Goal: Task Accomplishment & Management: Complete application form

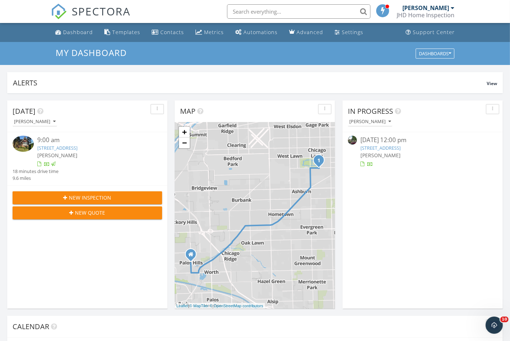
click at [102, 193] on button "New Inspection" at bounding box center [88, 197] width 150 height 13
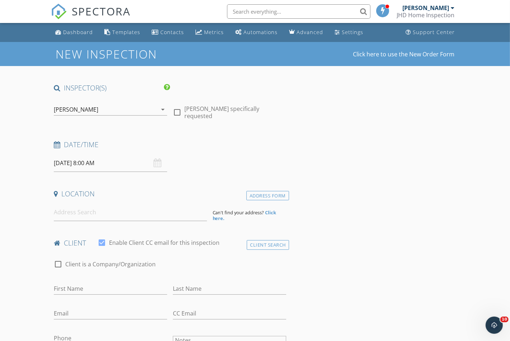
click at [77, 158] on input "[DATE] 8:00 AM" at bounding box center [110, 163] width 113 height 18
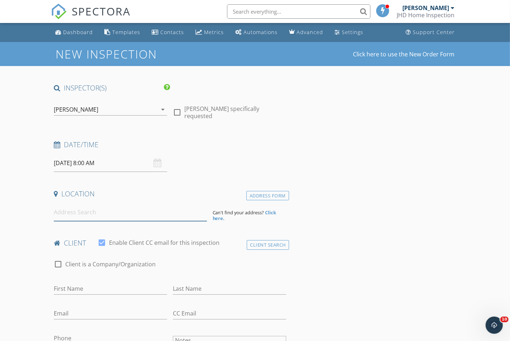
click at [81, 218] on input at bounding box center [130, 212] width 153 height 18
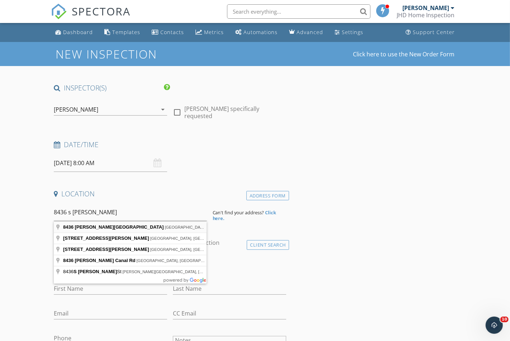
type input "8436 Moody Avenue, Burbank, IL, USA"
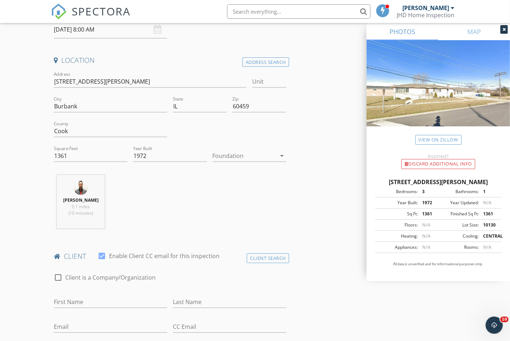
scroll to position [222, 0]
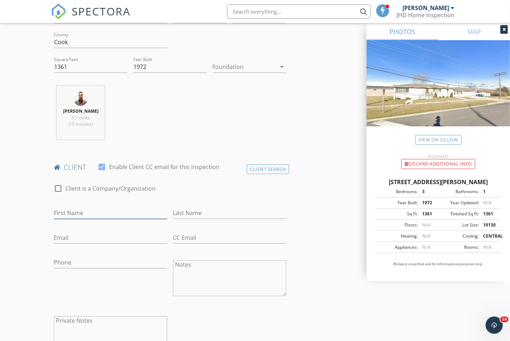
click at [65, 219] on input "First Name" at bounding box center [110, 213] width 113 height 12
type input "Jose"
type input "Alvarez Salgado"
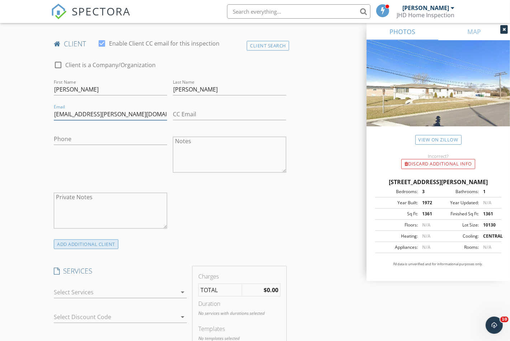
scroll to position [408, 0]
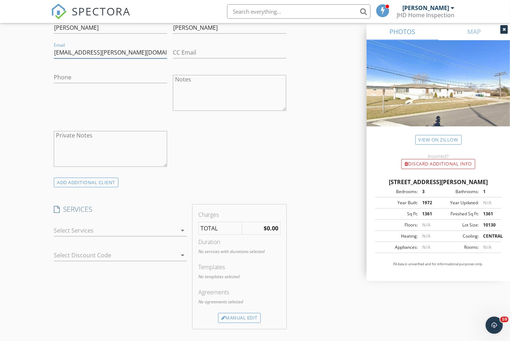
type input "sonrisas.josea@hotmail.com"
click at [65, 236] on div at bounding box center [115, 230] width 123 height 11
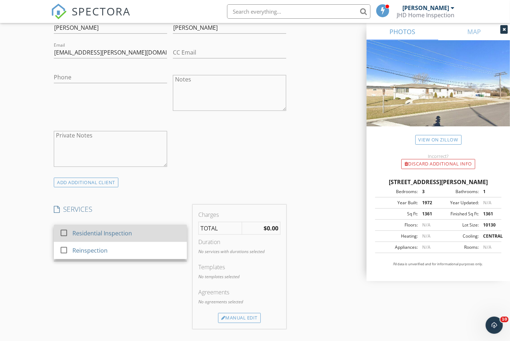
click at [67, 237] on div at bounding box center [64, 233] width 12 height 12
checkbox input "true"
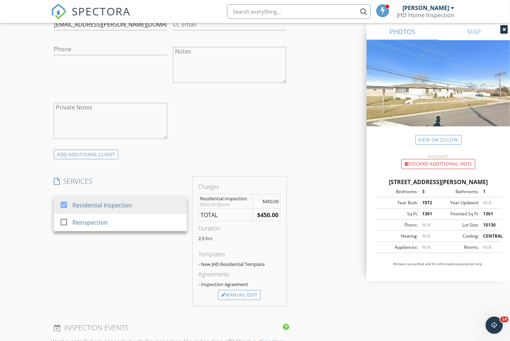
scroll to position [576, 0]
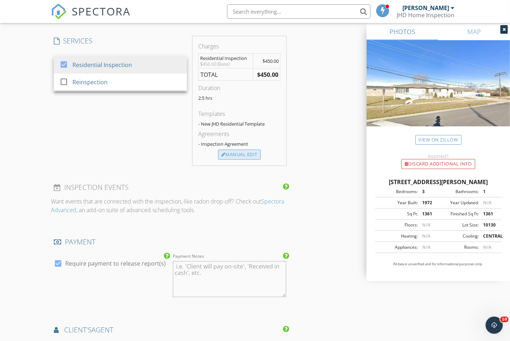
click at [229, 160] on div "Manual Edit" at bounding box center [239, 155] width 43 height 10
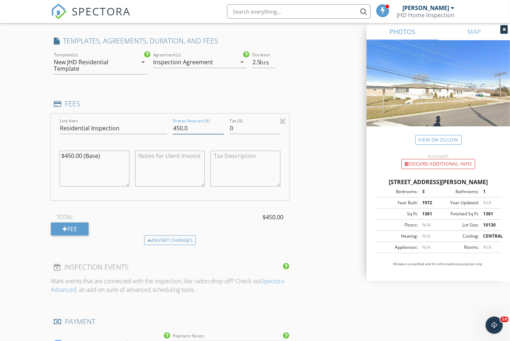
click at [161, 136] on div "Line Item Residential Inspection Pretax Amount ($) 450.0 Tax ($) 0 $450.00 (Bas…" at bounding box center [170, 157] width 238 height 86
type input "500"
click at [312, 94] on div "INSPECTOR(S) check_box Jose G. Sanchez, P.E. PRIMARY Jose G. Sanchez, P.E. arro…" at bounding box center [255, 149] width 408 height 1285
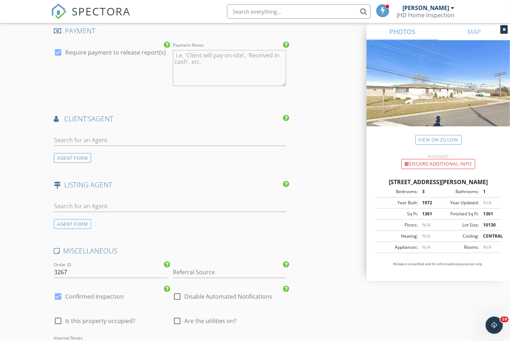
scroll to position [878, 0]
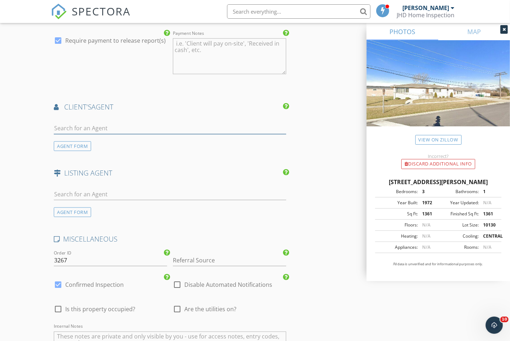
click at [98, 133] on input "text" at bounding box center [170, 128] width 232 height 12
type input "f"
type input "marai"
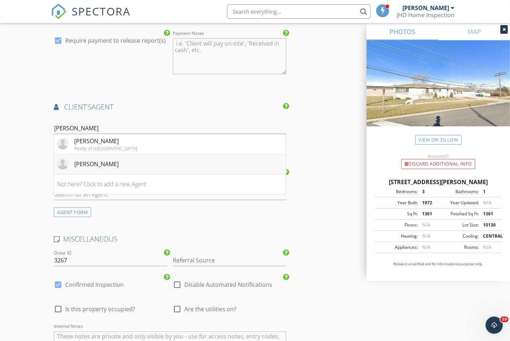
type input "Maria muno"
click at [83, 168] on div "Maria Munoz" at bounding box center [96, 164] width 44 height 9
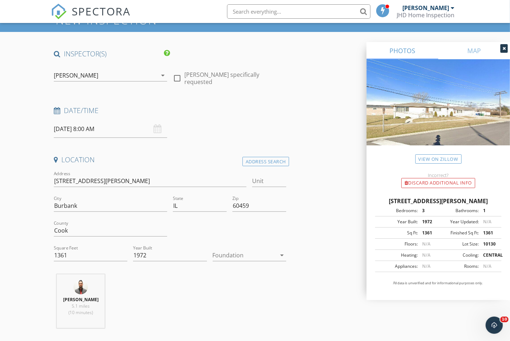
scroll to position [0, 0]
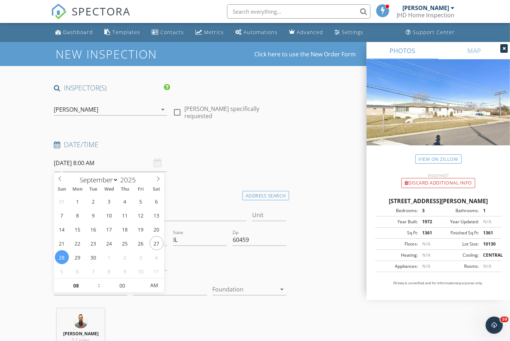
drag, startPoint x: 108, startPoint y: 162, endPoint x: 37, endPoint y: 168, distance: 71.6
click at [52, 164] on div "09/28/2025 8:00 AM" at bounding box center [110, 163] width 119 height 18
drag, startPoint x: 106, startPoint y: 163, endPoint x: 37, endPoint y: 160, distance: 69.6
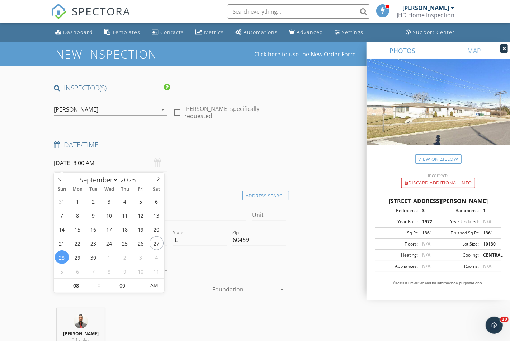
drag, startPoint x: 108, startPoint y: 164, endPoint x: 35, endPoint y: 166, distance: 72.5
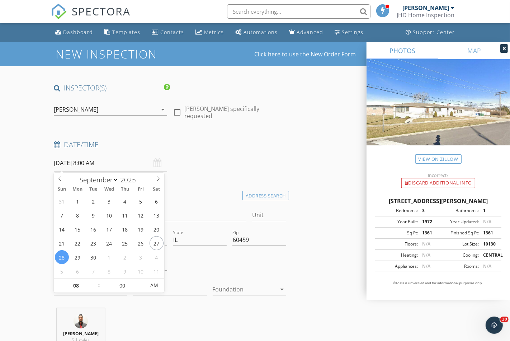
drag, startPoint x: 107, startPoint y: 165, endPoint x: 50, endPoint y: 168, distance: 56.8
drag, startPoint x: 112, startPoint y: 163, endPoint x: 37, endPoint y: 164, distance: 74.6
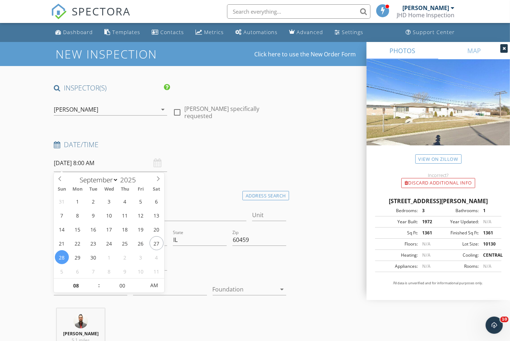
drag, startPoint x: 110, startPoint y: 161, endPoint x: 28, endPoint y: 157, distance: 82.9
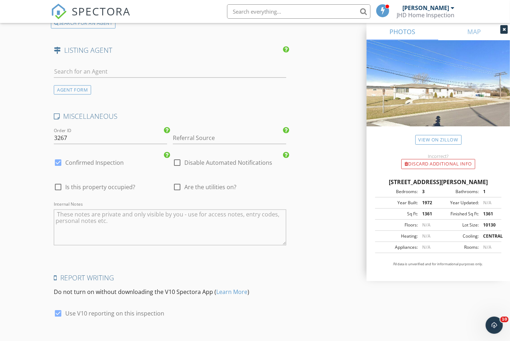
scroll to position [1215, 0]
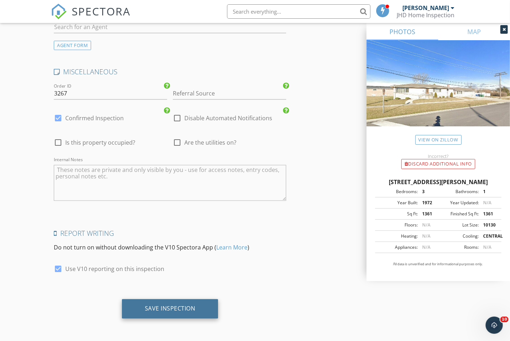
click at [141, 316] on div "Save Inspection" at bounding box center [170, 308] width 97 height 19
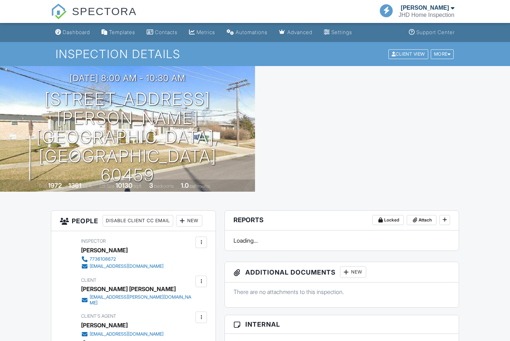
click at [79, 32] on div "Dashboard" at bounding box center [76, 32] width 27 height 6
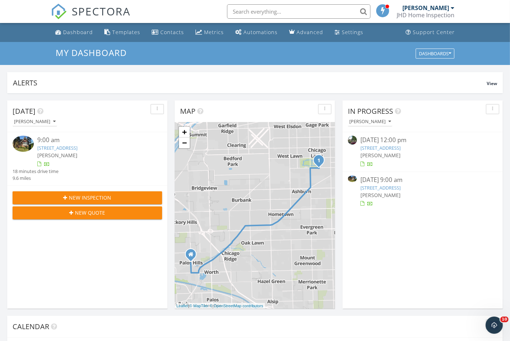
scroll to position [653, 510]
click at [86, 34] on div "Dashboard" at bounding box center [78, 32] width 30 height 7
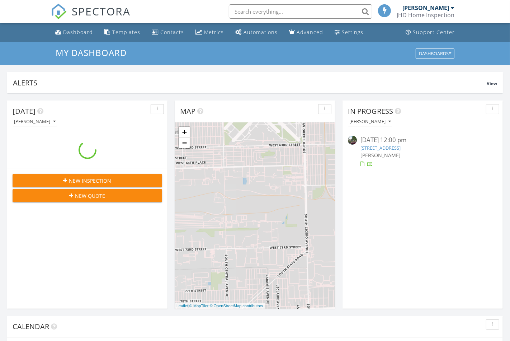
scroll to position [653, 510]
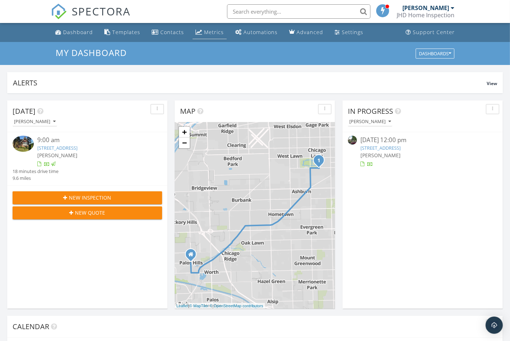
click at [204, 33] on div "Metrics" at bounding box center [214, 32] width 20 height 7
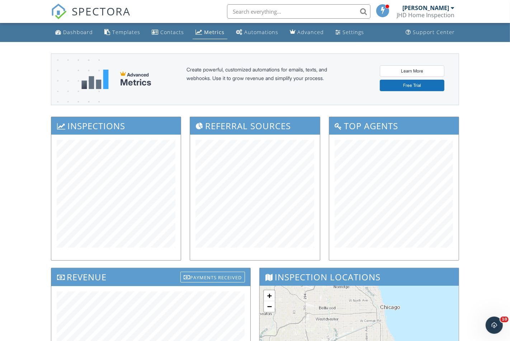
scroll to position [211, 0]
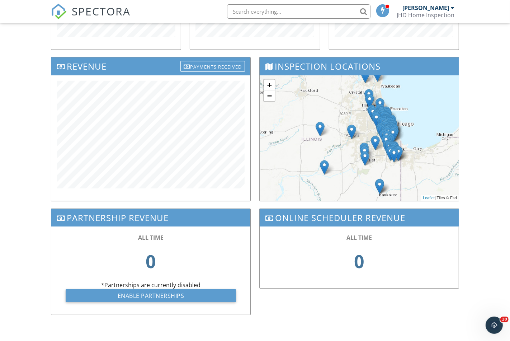
click at [253, 74] on div "Revenue Payments Received" at bounding box center [151, 132] width 208 height 151
click at [376, 236] on div "ALL TIME" at bounding box center [359, 238] width 170 height 8
